Goal: Information Seeking & Learning: Find specific page/section

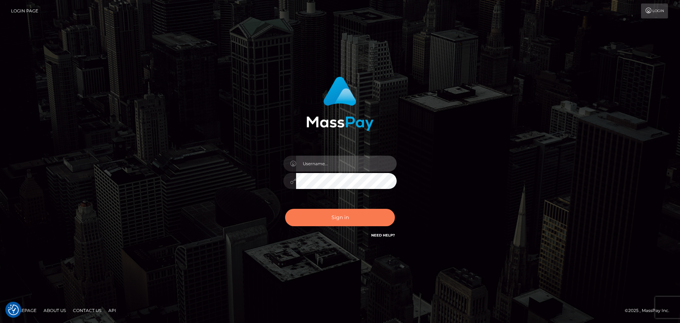
type input "hello.feetfinder"
click at [349, 217] on button "Sign in" at bounding box center [340, 217] width 110 height 17
type input "hello.feetfinder"
click at [348, 218] on button "Sign in" at bounding box center [340, 217] width 110 height 17
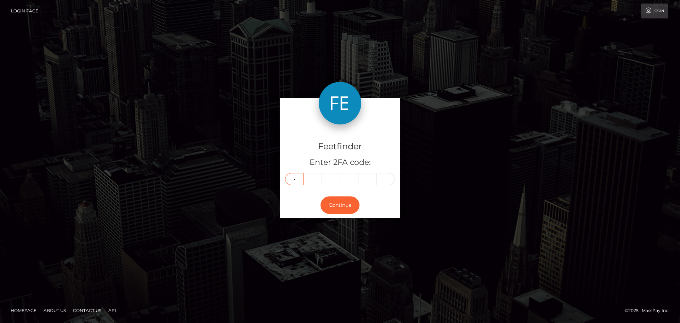
type input "7"
type input "9"
type input "6"
type input "9"
type input "1"
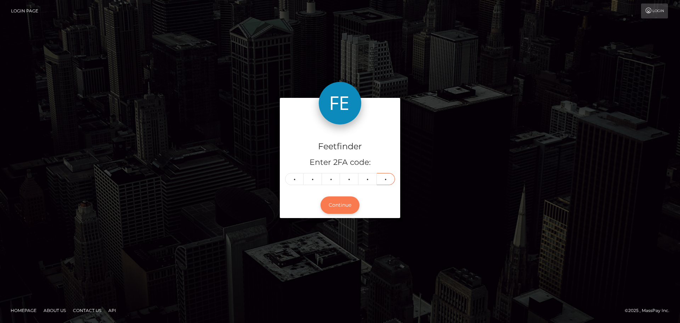
type input "6"
click at [330, 203] on button "Continue" at bounding box center [339, 204] width 39 height 17
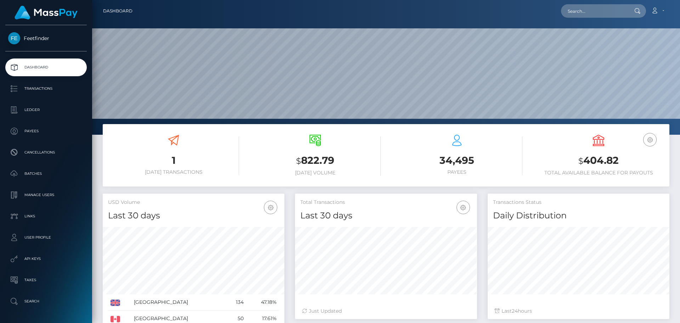
scroll to position [126, 182]
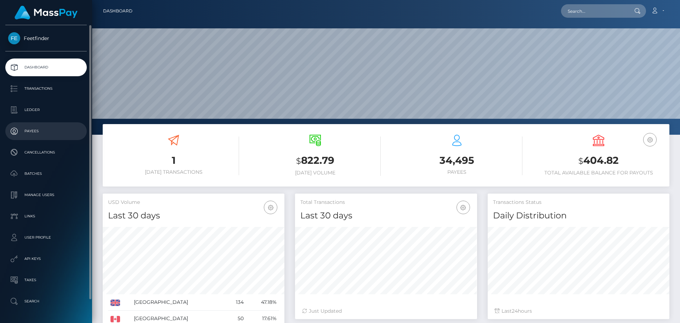
click at [24, 131] on p "Payees" at bounding box center [46, 131] width 76 height 11
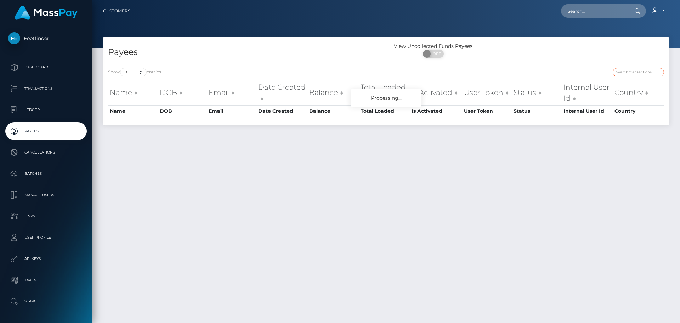
click at [635, 69] on input "search" at bounding box center [638, 72] width 51 height 8
paste input "0ba72400-9a0f-11f0-bd85-0694aced620b"
type input "0ba72400-9a0f-11f0-bd85-0694aced620b"
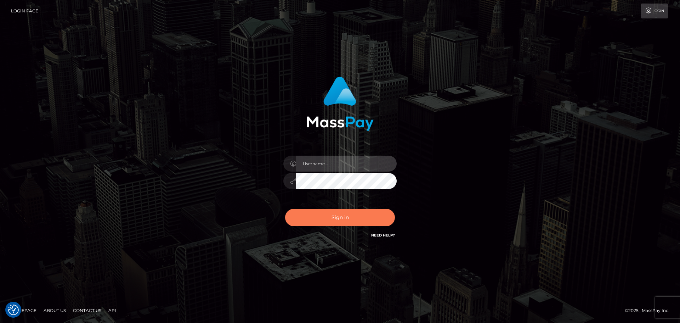
type input "hello.feetfinder"
click at [357, 215] on button "Sign in" at bounding box center [340, 217] width 110 height 17
type input "hello.feetfinder"
click at [338, 214] on button "Sign in" at bounding box center [340, 217] width 110 height 17
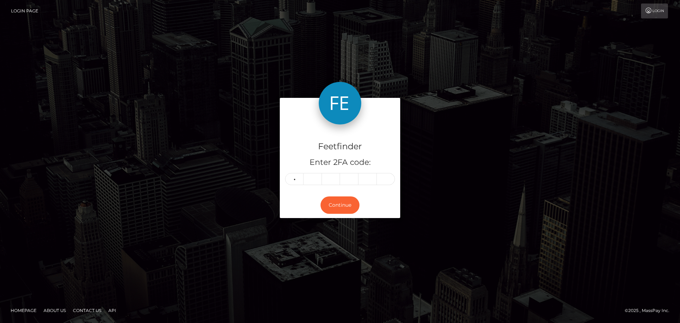
type input "0"
type input "2"
type input "3"
type input "5"
type input "0"
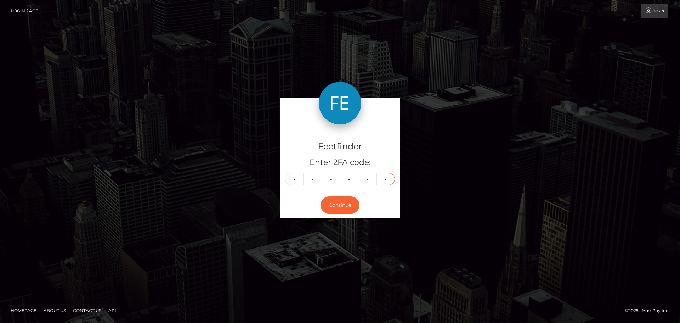
type input "0"
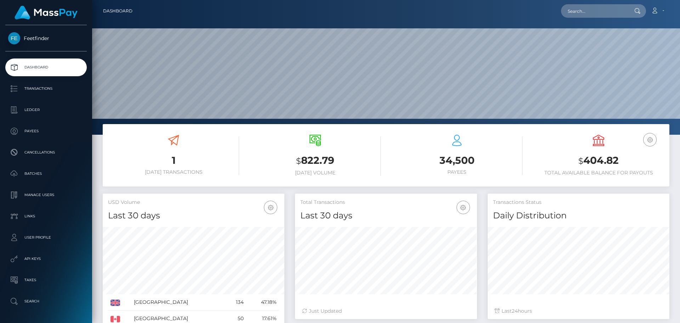
scroll to position [126, 182]
click at [491, 198] on div "Transactions Status Daily Distribution" at bounding box center [579, 207] width 182 height 28
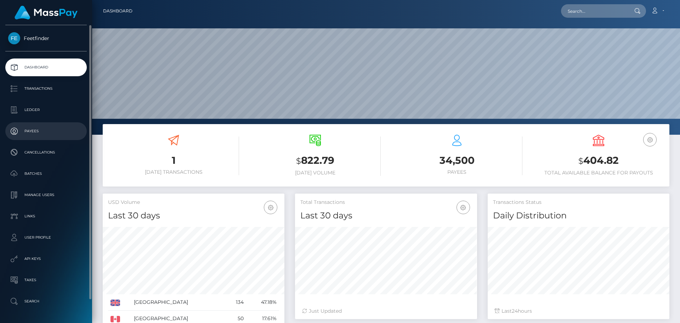
click at [41, 132] on p "Payees" at bounding box center [46, 131] width 76 height 11
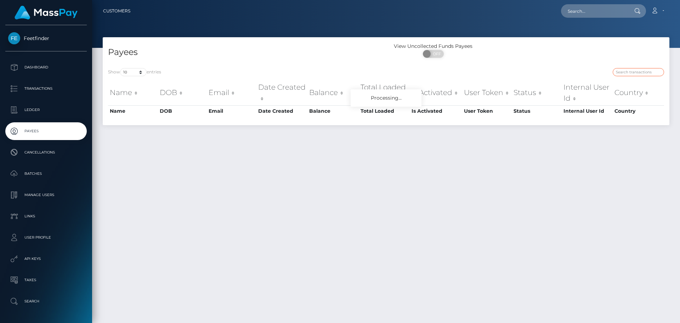
click at [634, 73] on input "search" at bounding box center [638, 72] width 51 height 8
paste input "3ee9238a-943a-11f0-bd85-0694aced620b"
type input "3ee9238a-943a-11f0-bd85-0694aced620b"
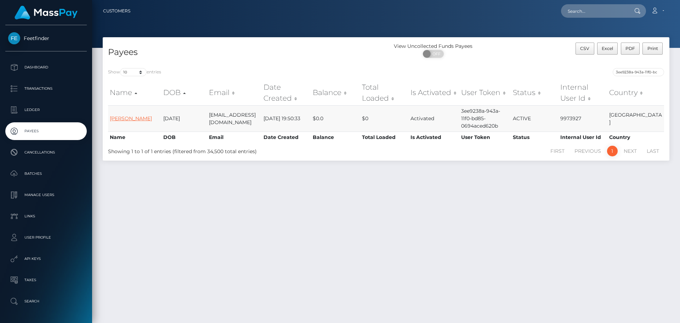
click at [121, 117] on link "Samantha Ramirez Arellano" at bounding box center [131, 118] width 42 height 6
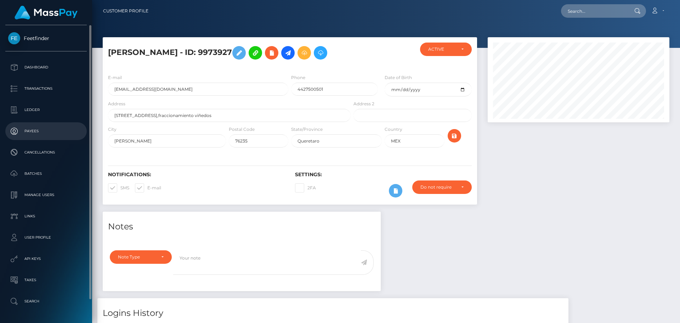
click at [50, 130] on p "Payees" at bounding box center [46, 131] width 76 height 11
drag, startPoint x: 50, startPoint y: 130, endPoint x: 130, endPoint y: 80, distance: 95.1
click at [50, 130] on p "Payees" at bounding box center [46, 131] width 76 height 11
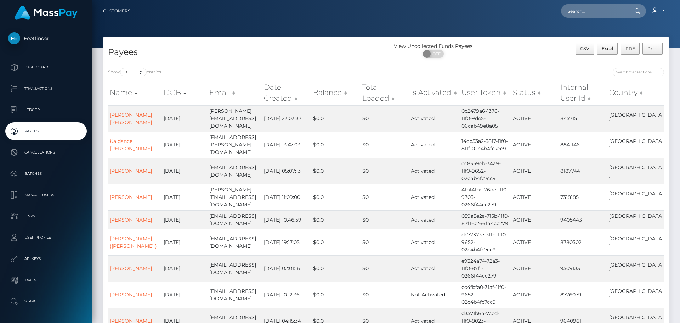
click at [627, 67] on div "Show 10 25 50 100 250 entries Name DOB Email Date Created Balance Total Loaded …" at bounding box center [386, 226] width 567 height 326
click at [629, 75] on input "search" at bounding box center [638, 72] width 51 height 8
paste input "a7c39cf2-8bf9-11f0-bd85-0694aced620b"
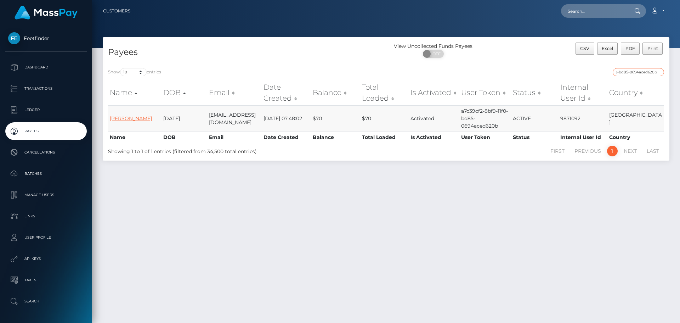
type input "a7c39cf2-8bf9-11f0-bd85-0694aced620b"
click at [129, 116] on link "Magdalena Kempczynski" at bounding box center [131, 118] width 42 height 6
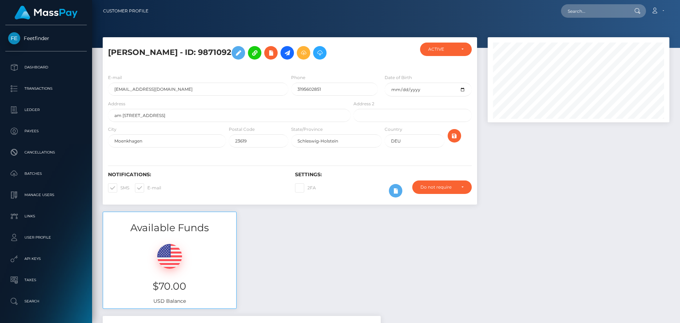
scroll to position [85, 182]
